Goal: Check status

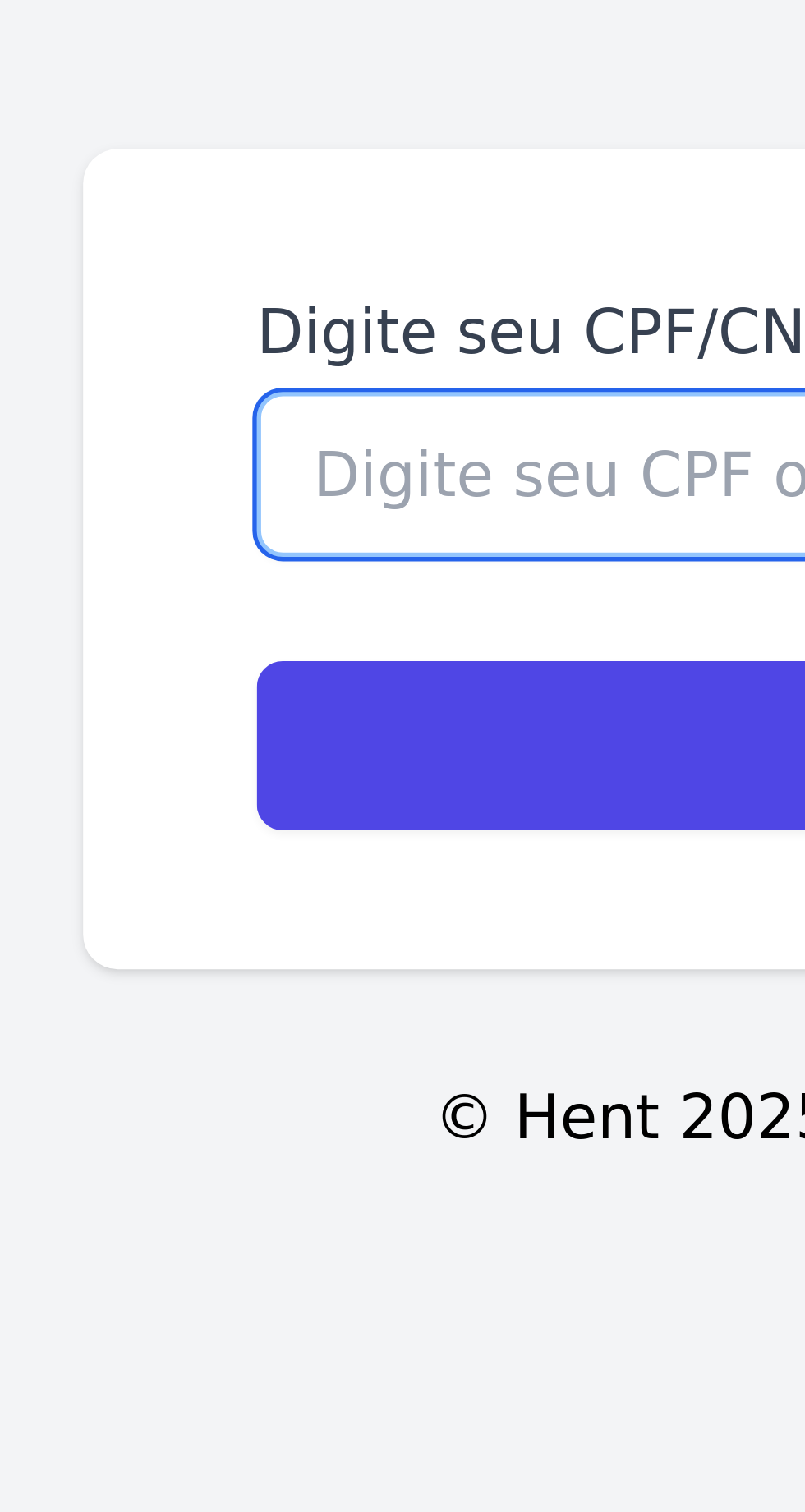
click at [289, 751] on input "Digite seu CPF/CNPJ para acessar o contrato" at bounding box center [402, 735] width 303 height 31
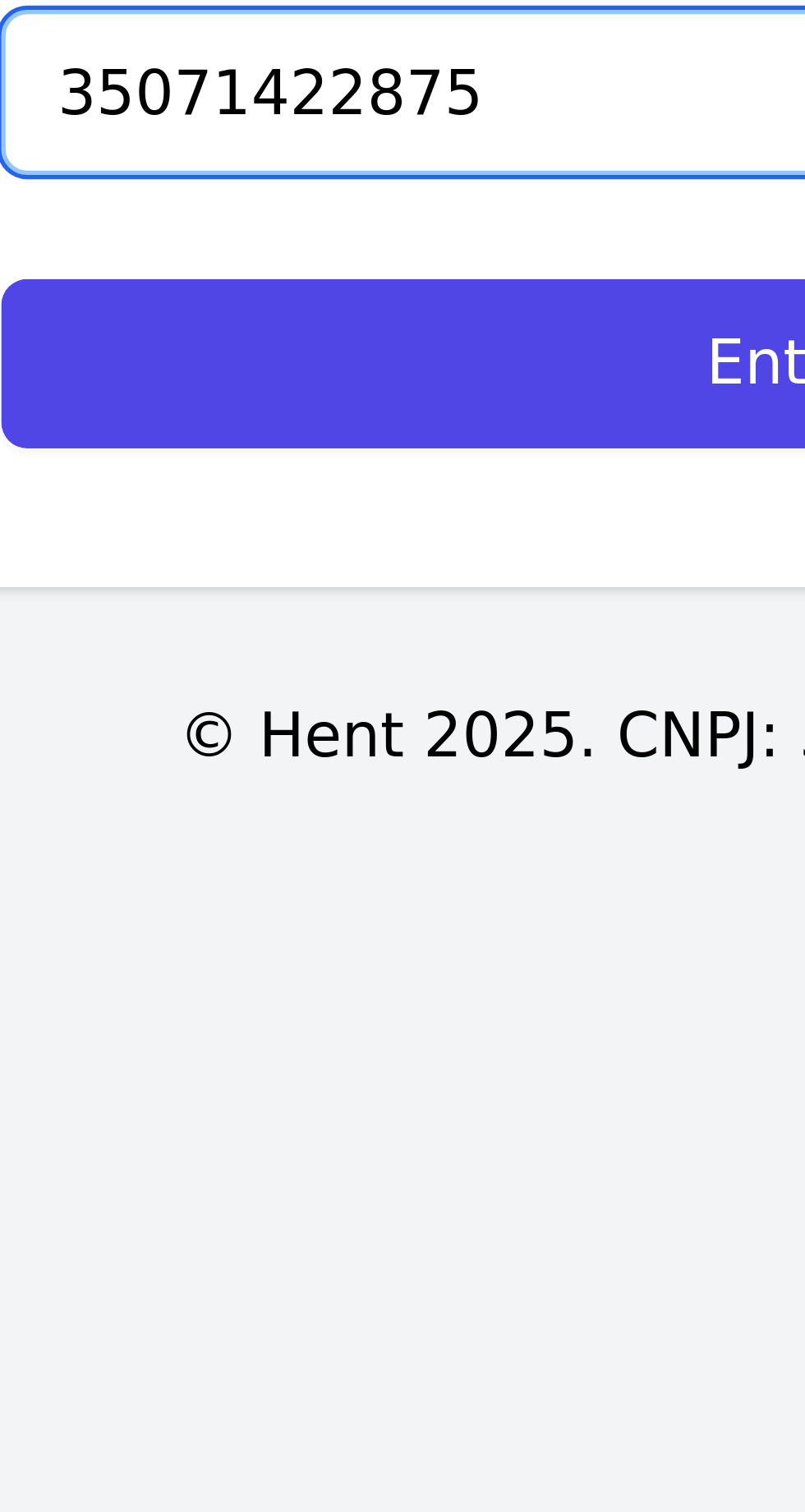
type input "35071422875"
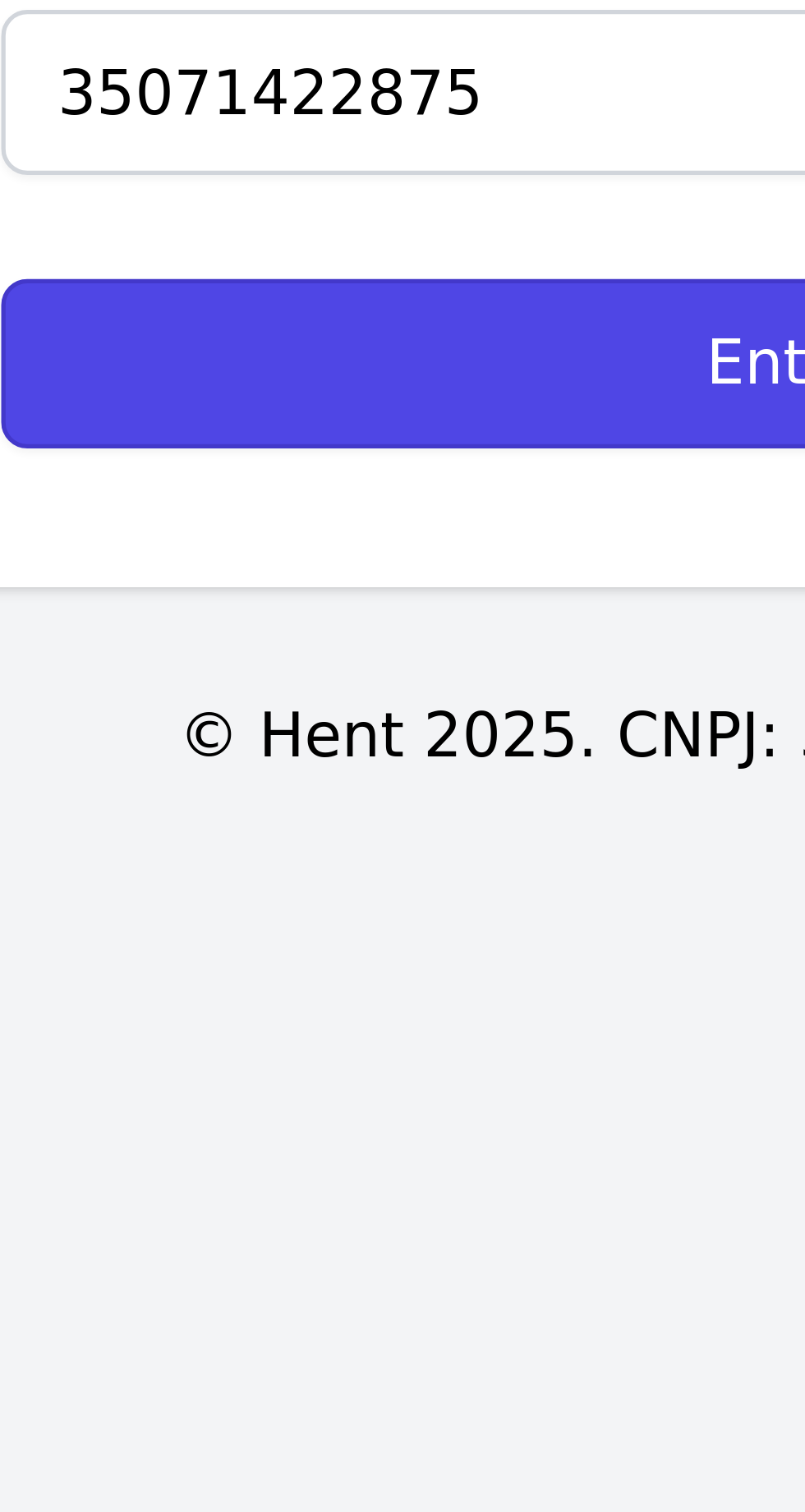
click at [350, 803] on input "Entrar" at bounding box center [402, 787] width 303 height 32
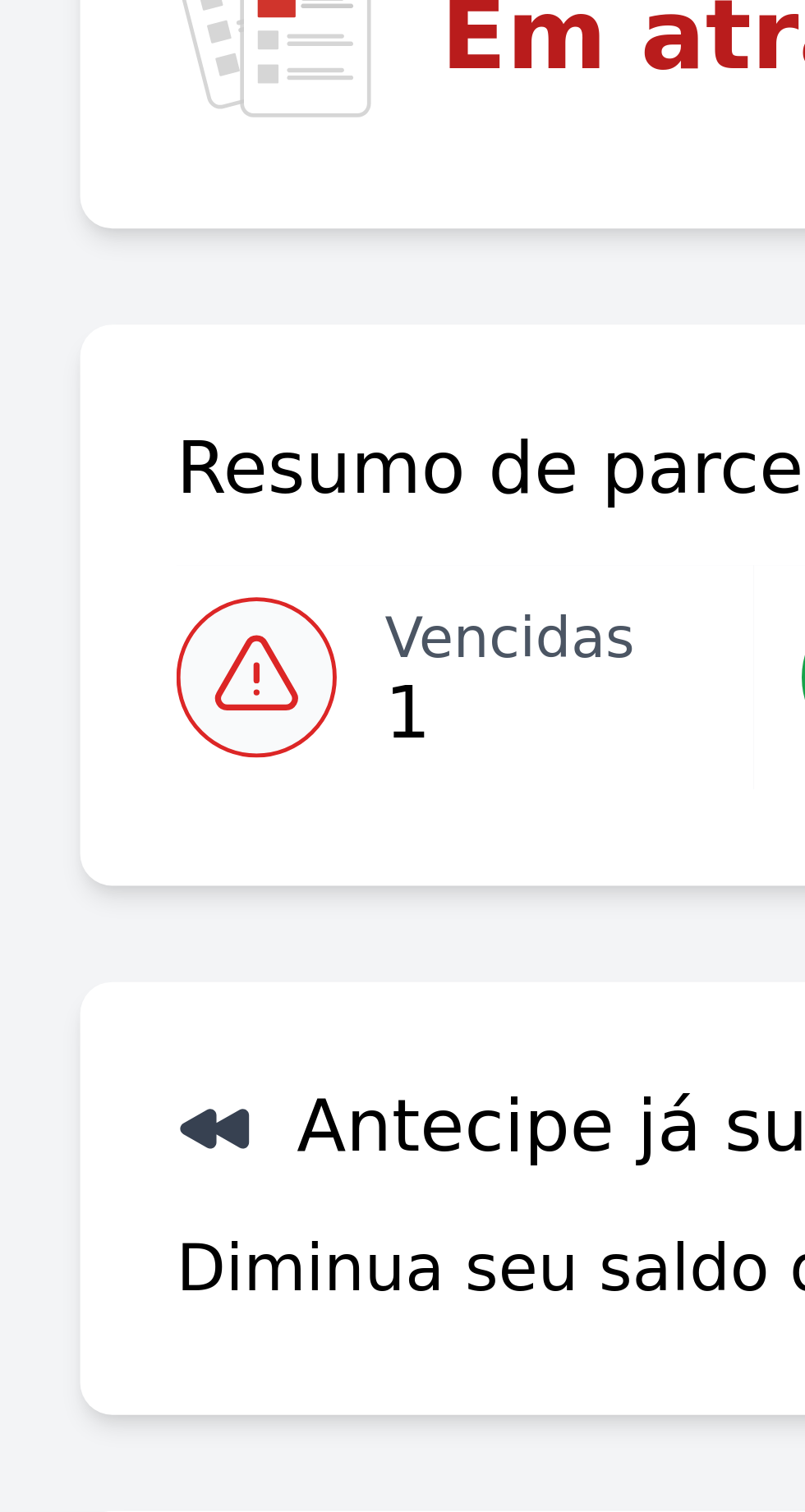
click at [57, 331] on icon at bounding box center [52, 325] width 19 height 19
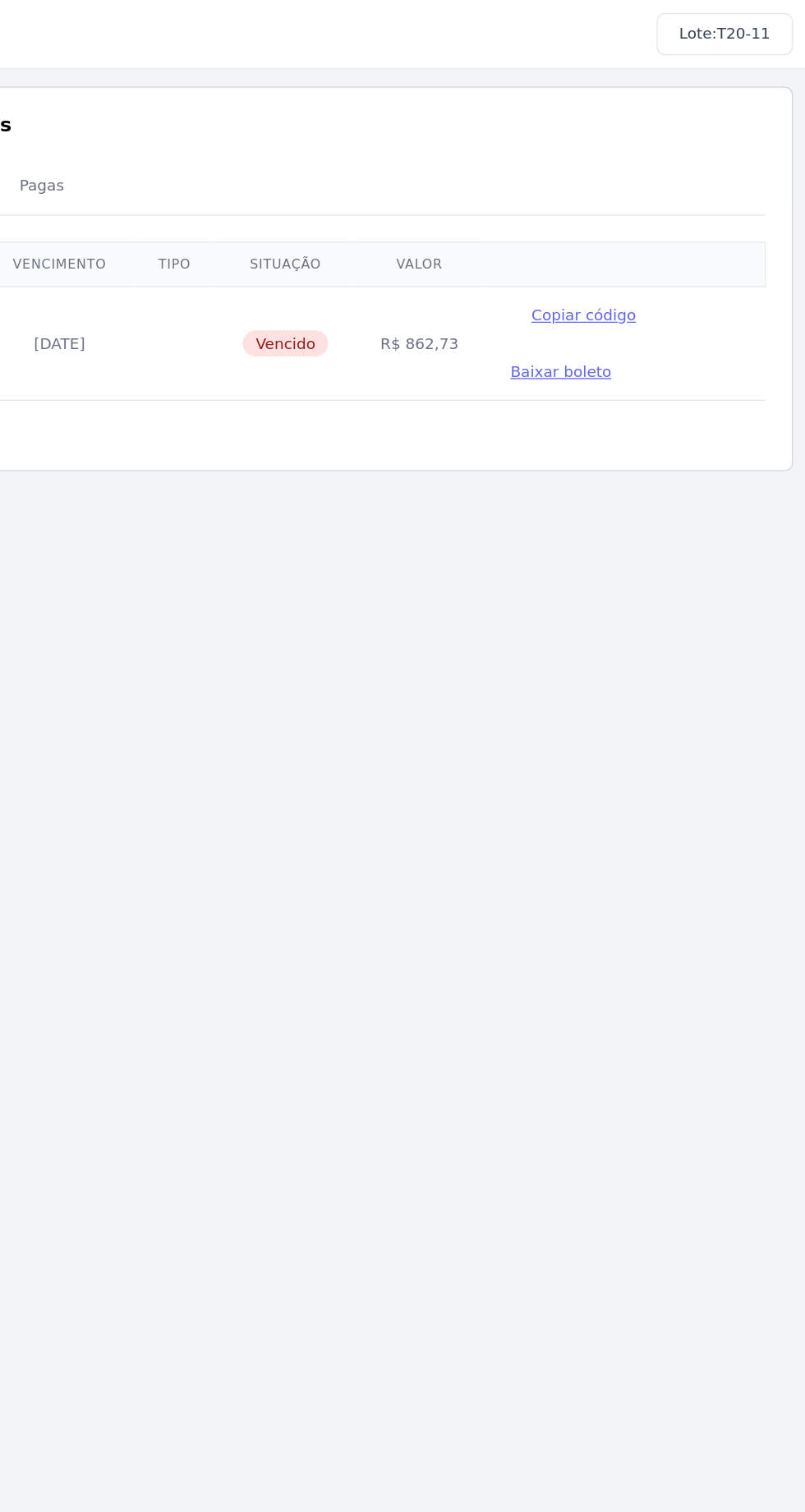
click at [398, 632] on main "Listagem de parcelas Baixar PDF Extrato de Parcelas Em Aberto Futuras Pagas 0 s…" at bounding box center [402, 736] width 805 height 1367
